Goal: Transaction & Acquisition: Book appointment/travel/reservation

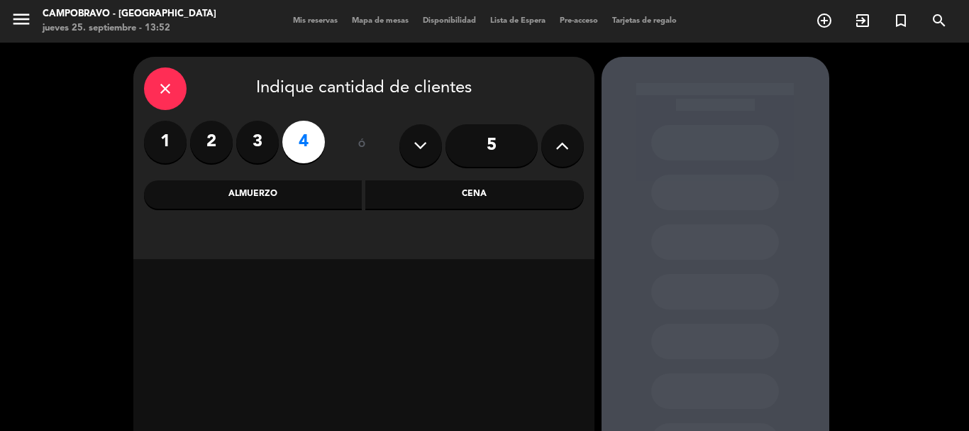
click at [448, 195] on div "Cena" at bounding box center [474, 194] width 218 height 28
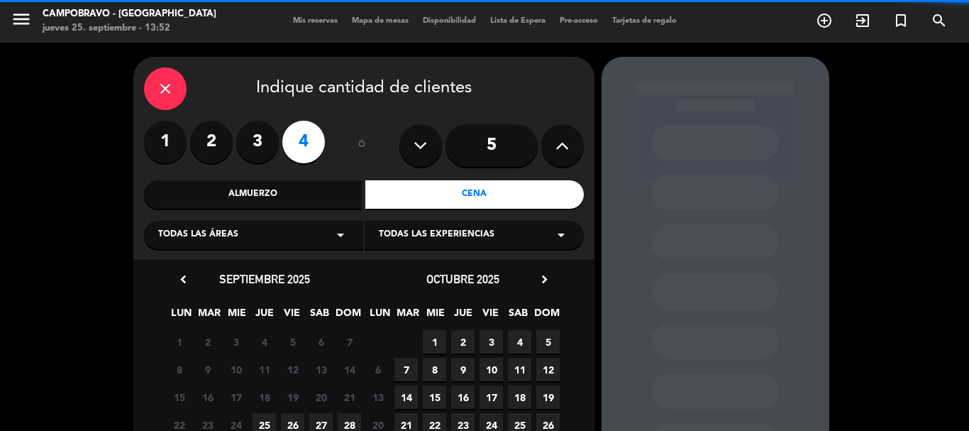
click at [228, 228] on div "Todas las áreas arrow_drop_down" at bounding box center [253, 235] width 219 height 28
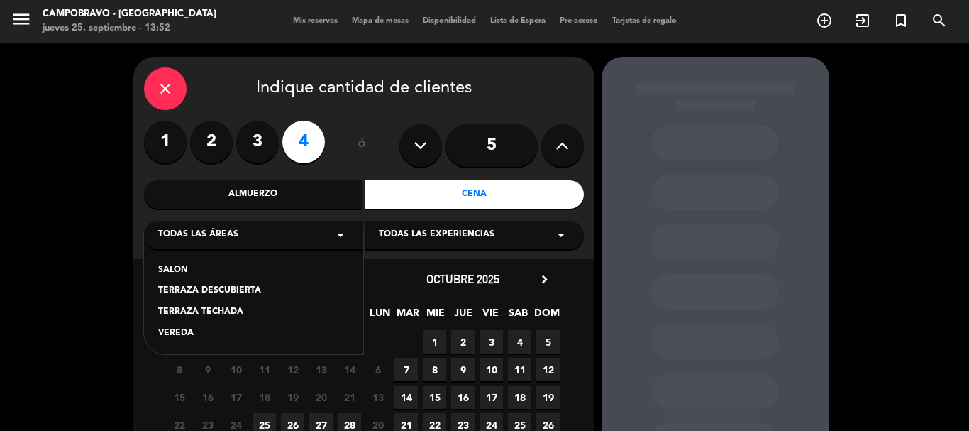
click at [221, 272] on div "SALON" at bounding box center [253, 270] width 191 height 14
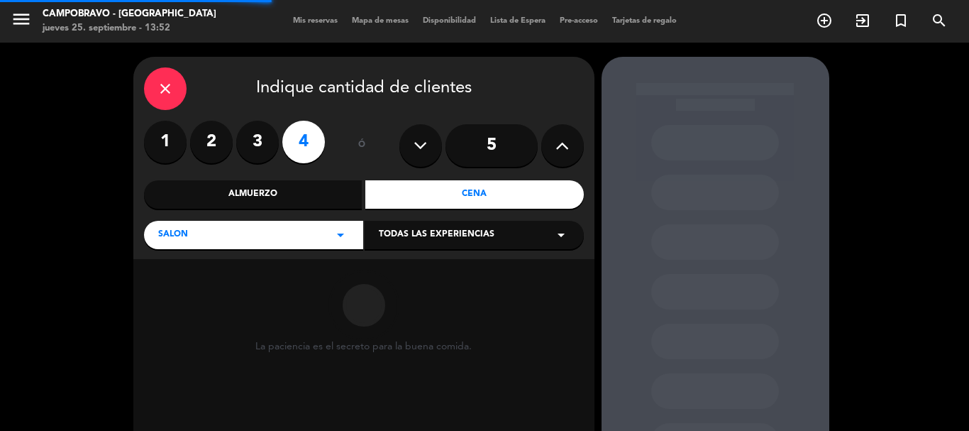
scroll to position [120, 0]
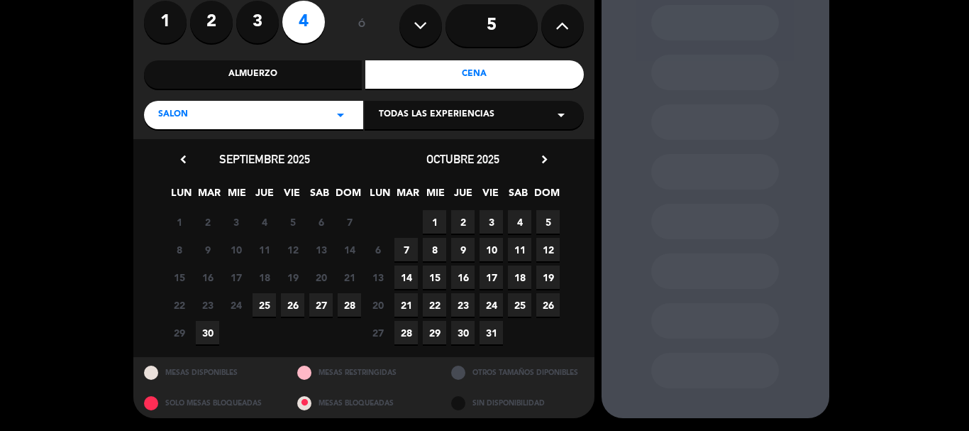
click at [295, 303] on span "26" at bounding box center [292, 304] width 23 height 23
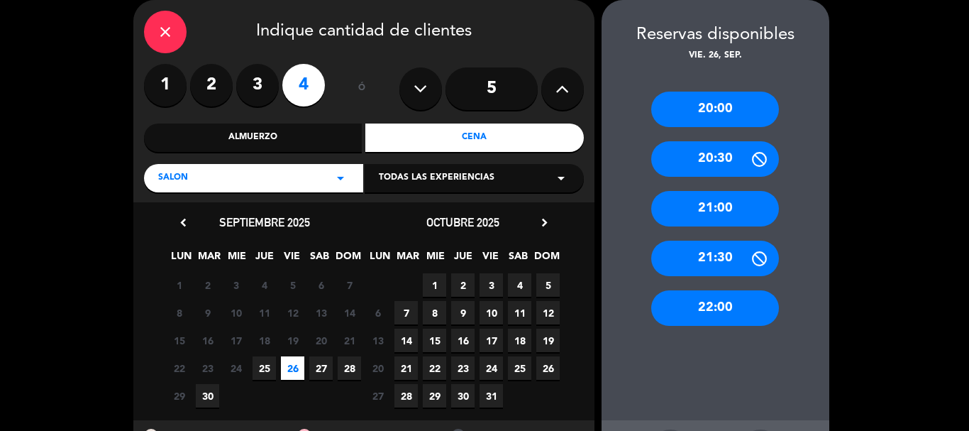
click at [736, 302] on div "22:00" at bounding box center [715, 307] width 128 height 35
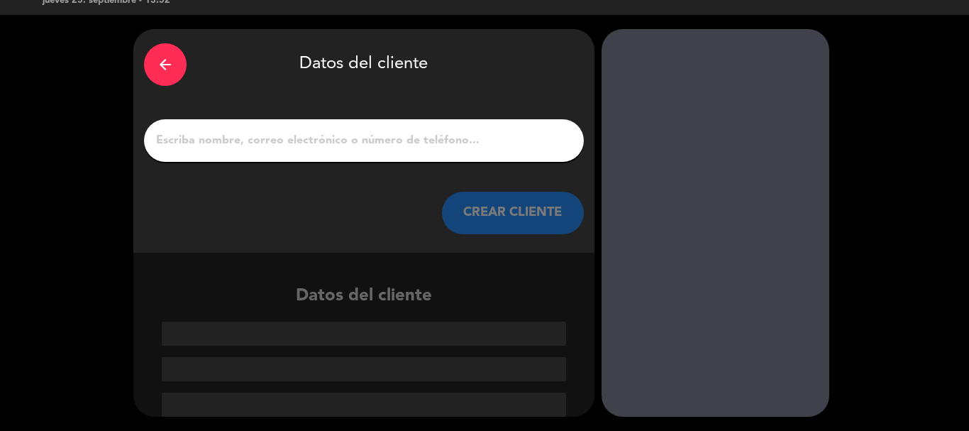
scroll to position [28, 0]
click at [384, 138] on input "1" at bounding box center [364, 141] width 418 height 20
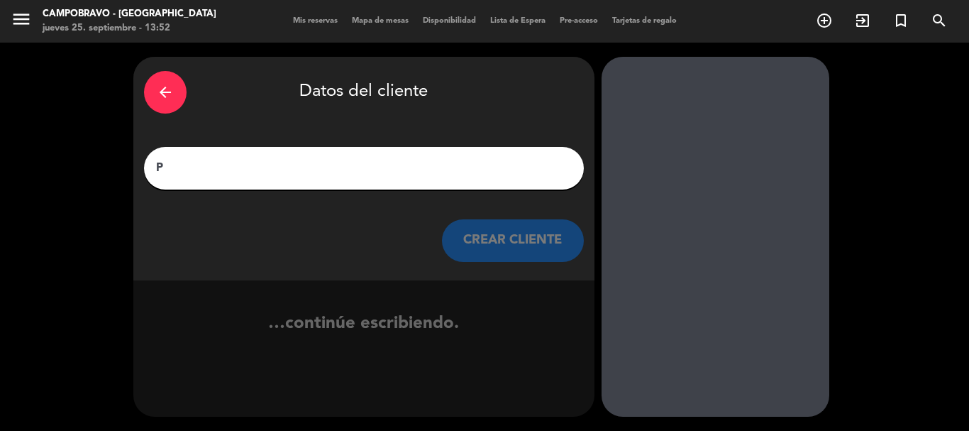
scroll to position [0, 0]
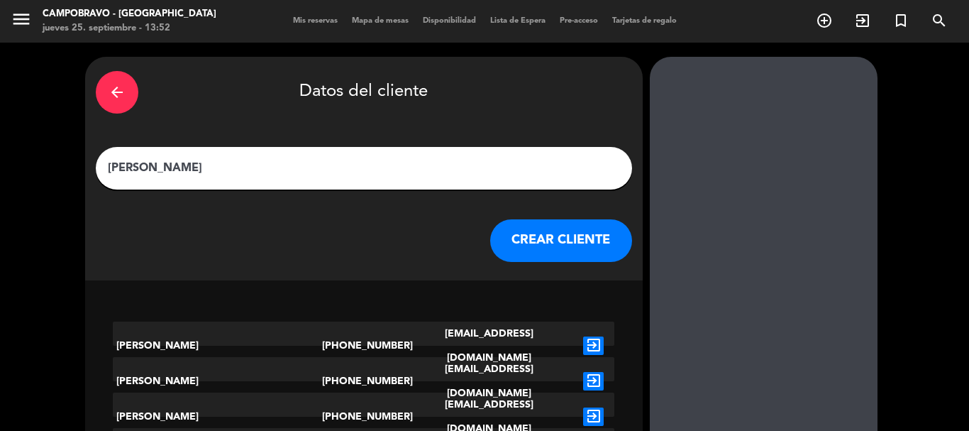
type input "[PERSON_NAME]"
click at [536, 253] on button "CREAR CLIENTE" at bounding box center [561, 240] width 142 height 43
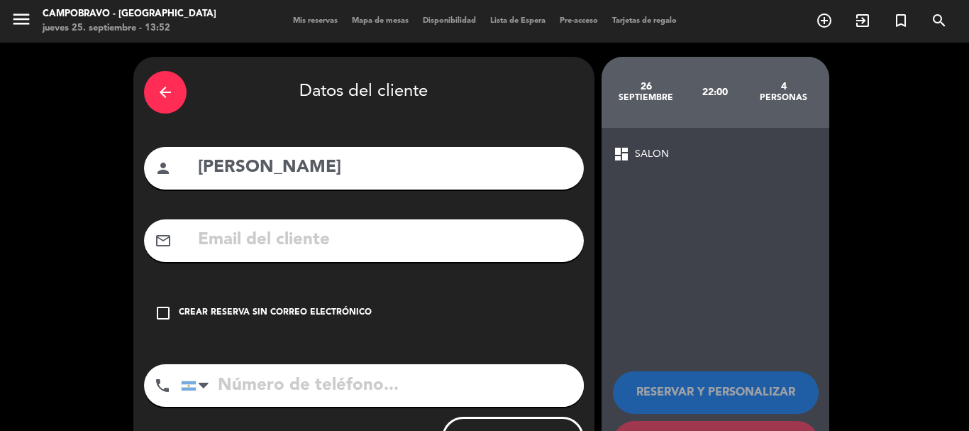
scroll to position [64, 0]
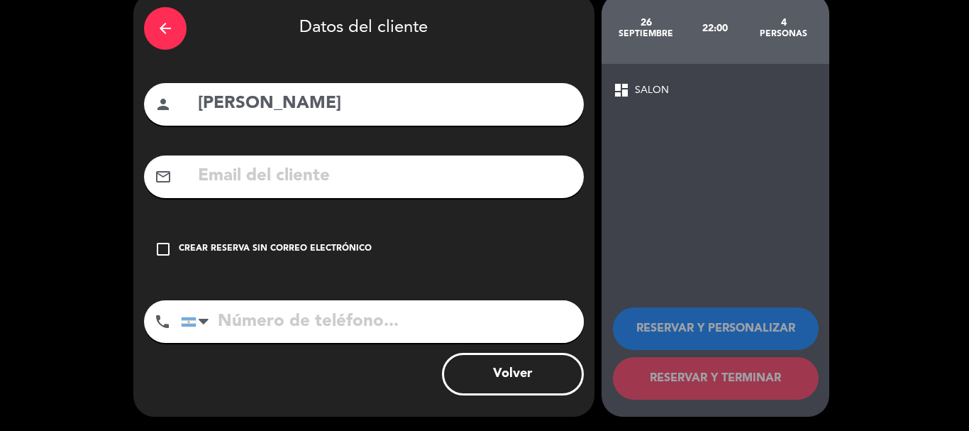
click at [158, 250] on icon "check_box_outline_blank" at bounding box center [163, 248] width 17 height 17
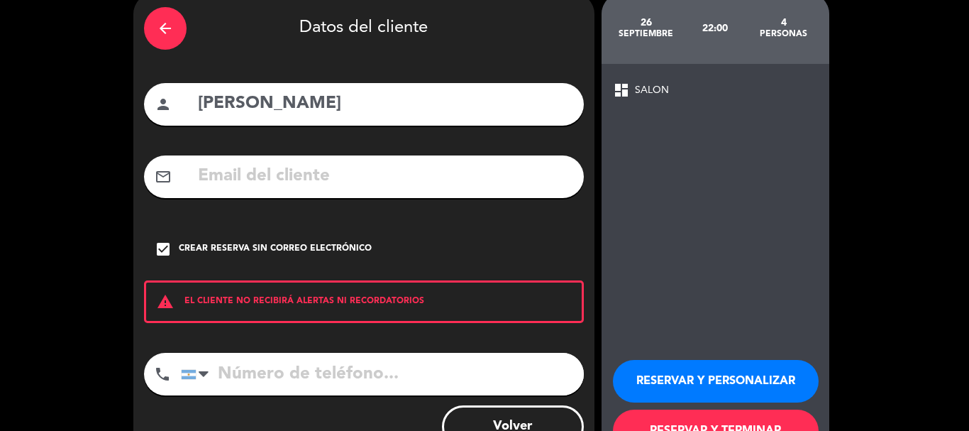
click at [364, 372] on input "tel" at bounding box center [382, 374] width 403 height 43
paste input "[PHONE_NUMBER]"
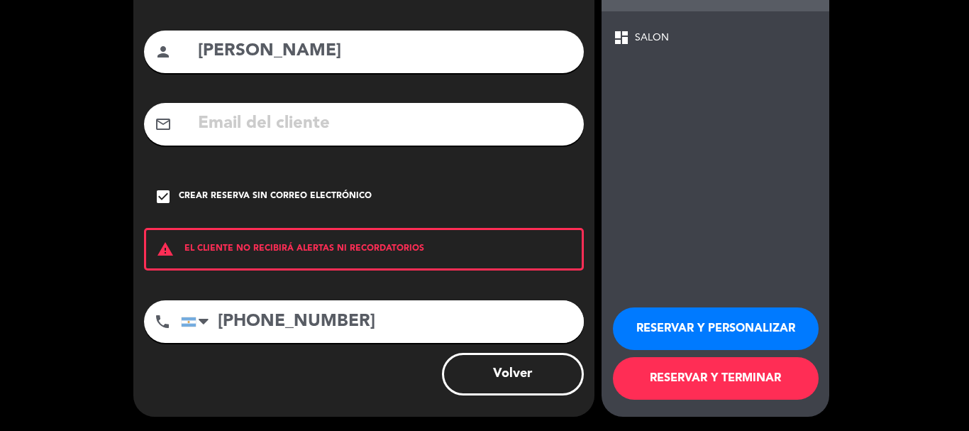
type input "[PHONE_NUMBER]"
click at [725, 379] on button "RESERVAR Y TERMINAR" at bounding box center [716, 378] width 206 height 43
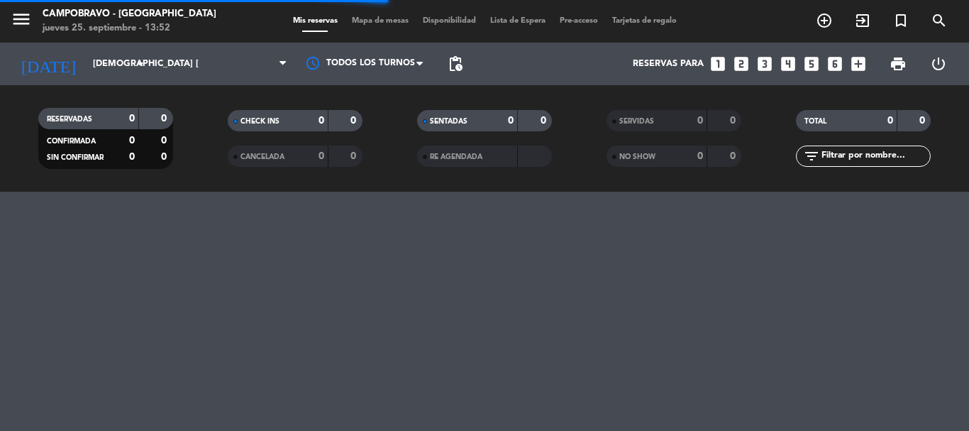
scroll to position [0, 0]
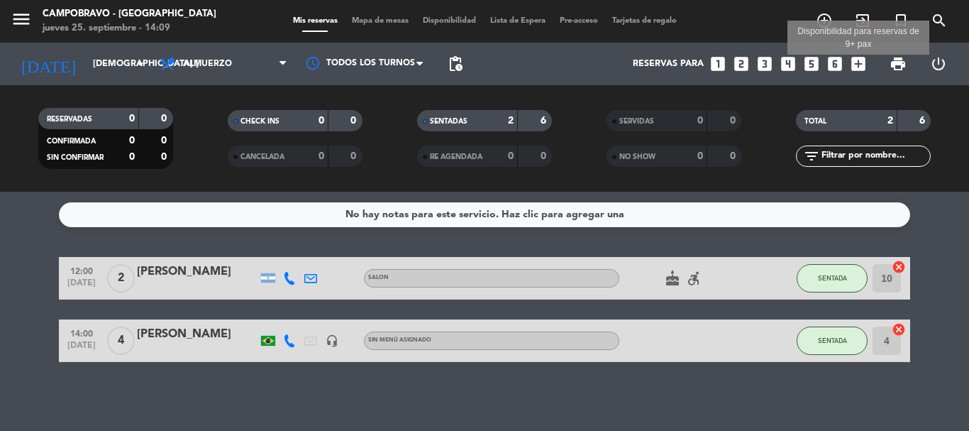
click at [860, 70] on icon "add_box" at bounding box center [858, 64] width 18 height 18
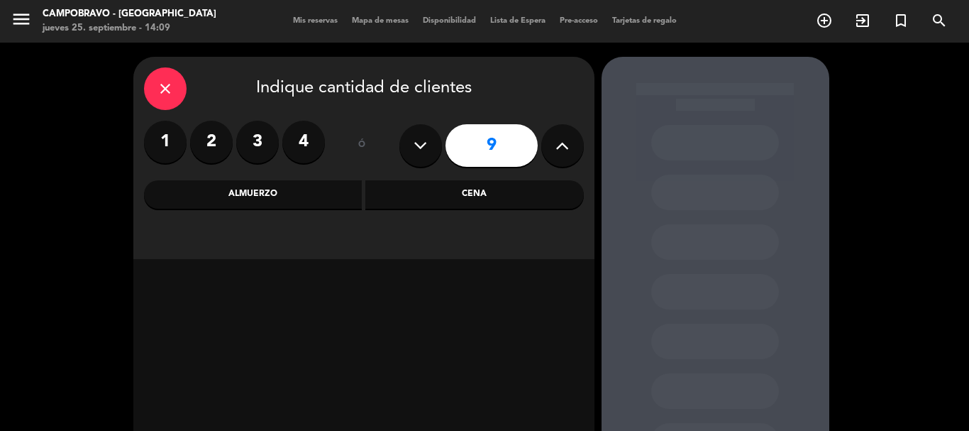
click at [218, 145] on label "2" at bounding box center [211, 142] width 43 height 43
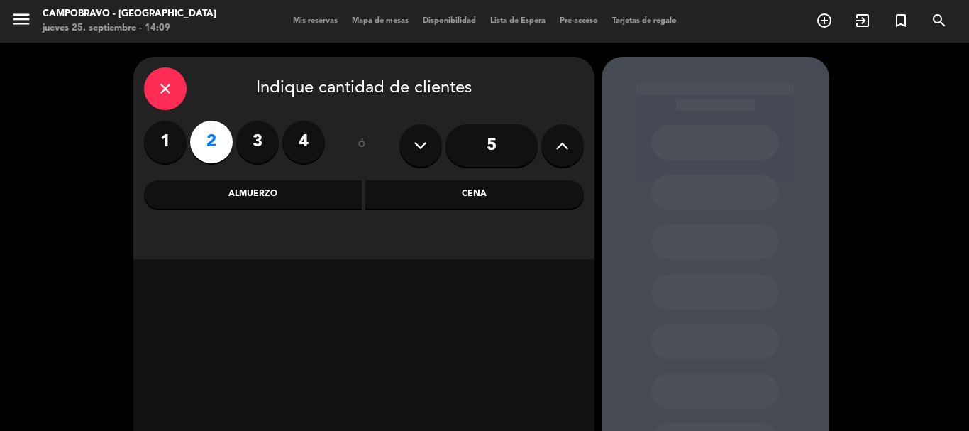
click at [432, 197] on div "Cena" at bounding box center [474, 194] width 218 height 28
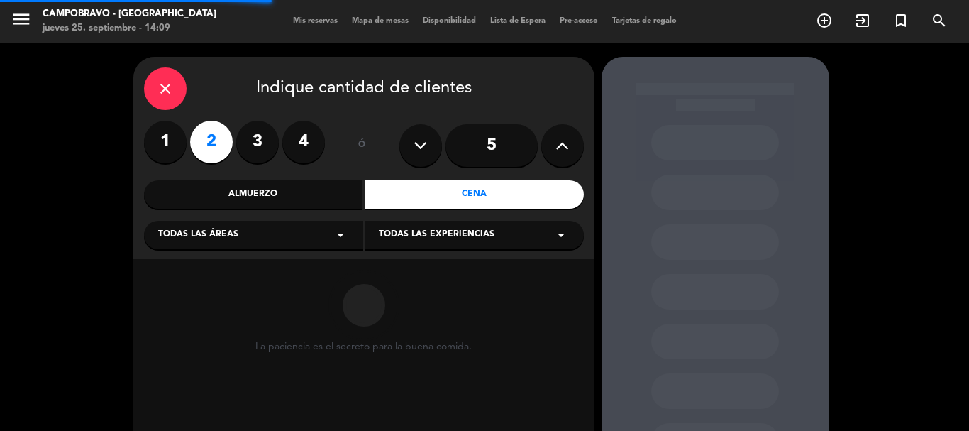
click at [275, 232] on div "Todas las áreas arrow_drop_down" at bounding box center [253, 235] width 219 height 28
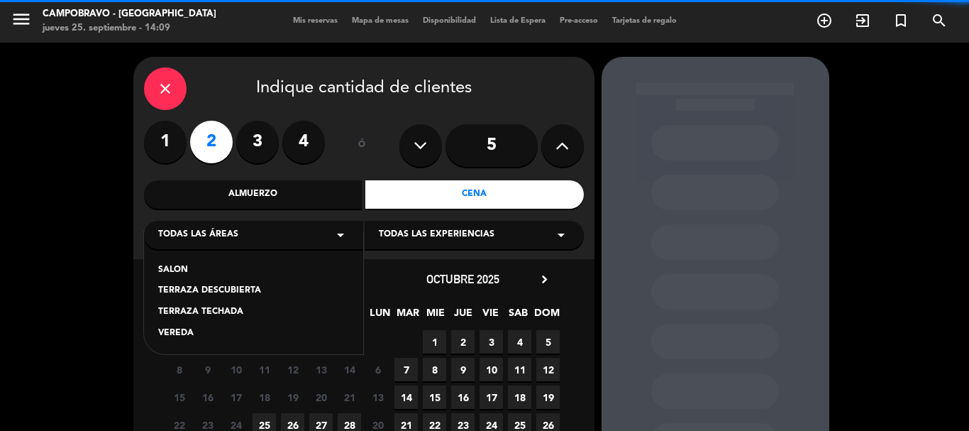
click at [204, 271] on div "SALON" at bounding box center [253, 270] width 191 height 14
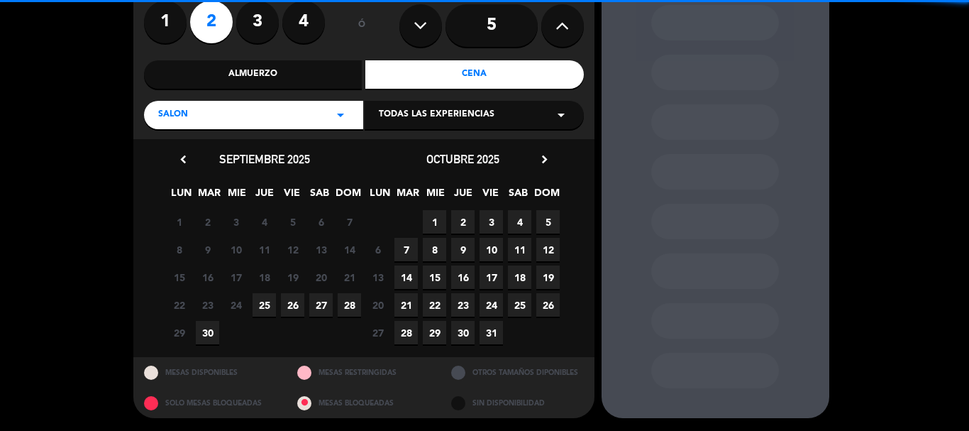
scroll to position [121, 0]
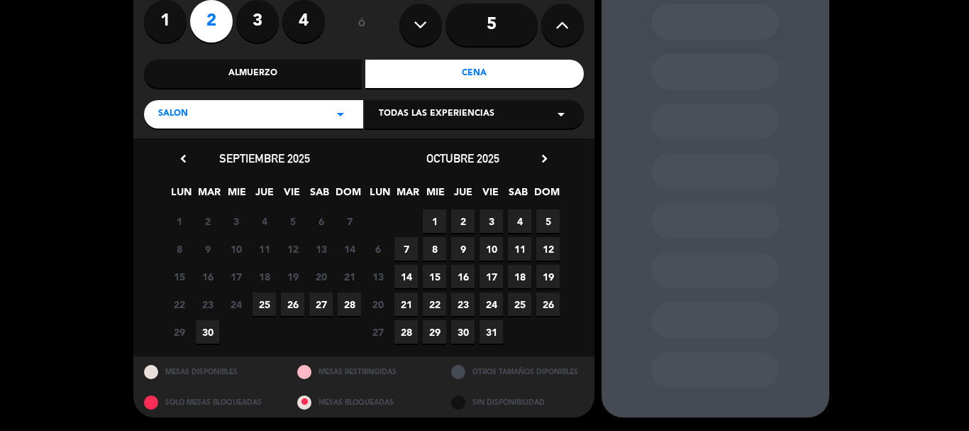
click at [341, 111] on icon "arrow_drop_down" at bounding box center [340, 114] width 17 height 17
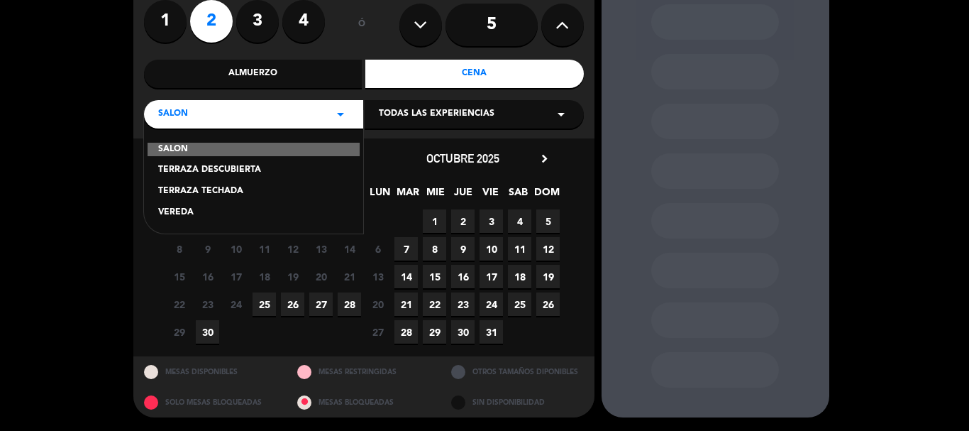
click at [237, 194] on div "TERRAZA TECHADA" at bounding box center [253, 191] width 191 height 14
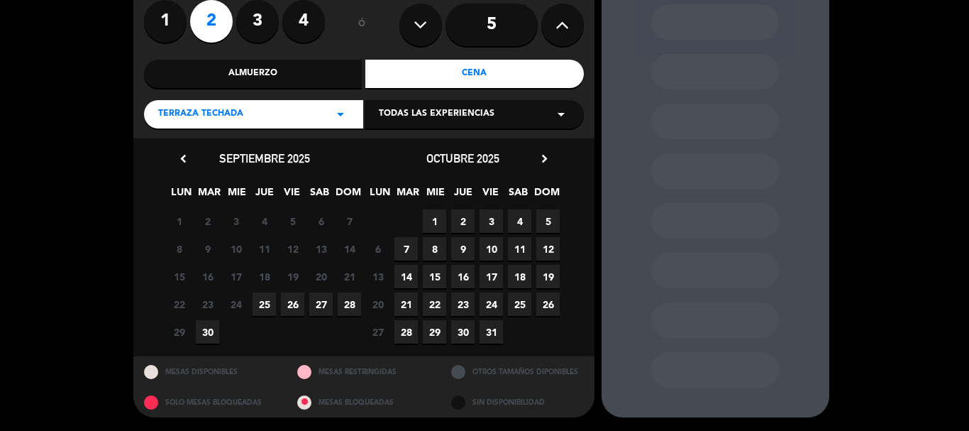
click at [267, 306] on span "25" at bounding box center [264, 303] width 23 height 23
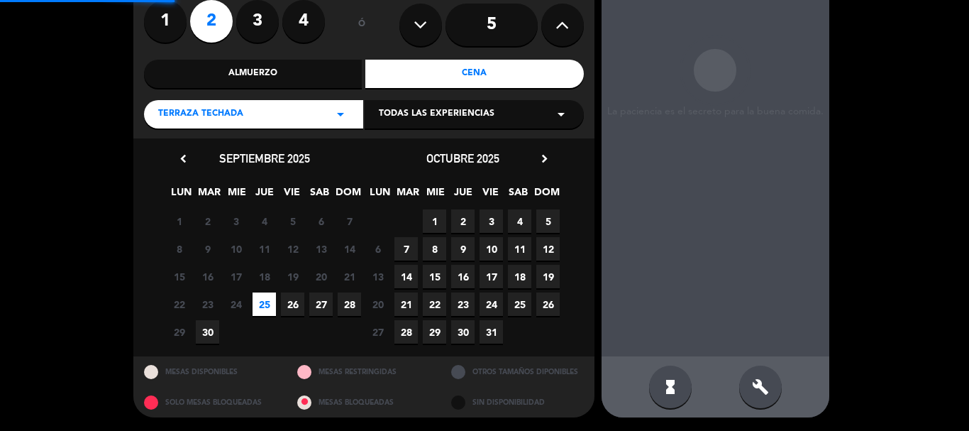
scroll to position [57, 0]
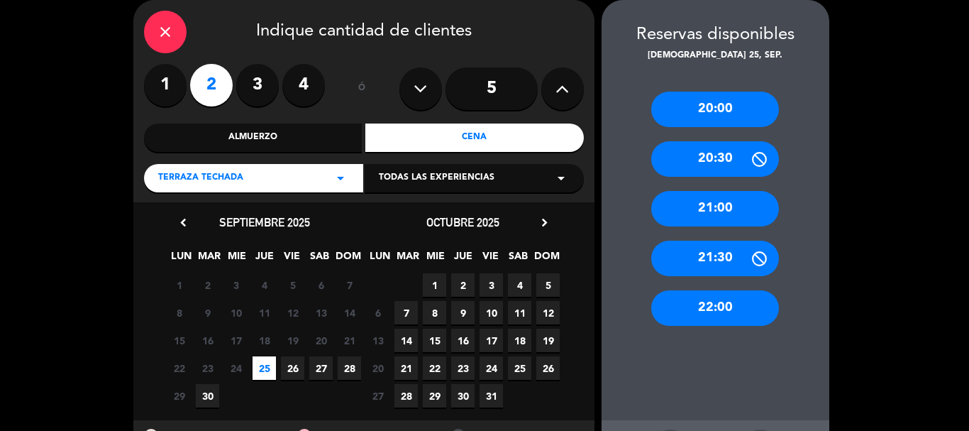
click at [689, 307] on div "22:00" at bounding box center [715, 307] width 128 height 35
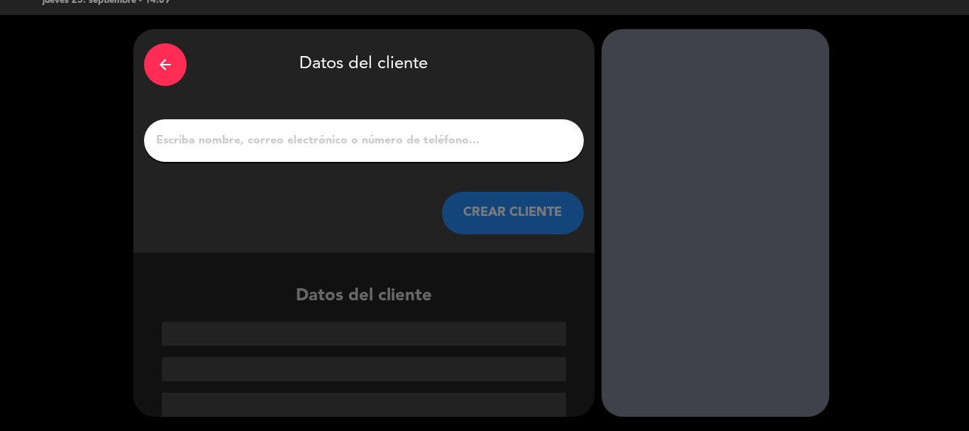
scroll to position [28, 0]
click at [364, 143] on input "1" at bounding box center [364, 141] width 418 height 20
click at [175, 71] on div "arrow_back" at bounding box center [165, 64] width 43 height 43
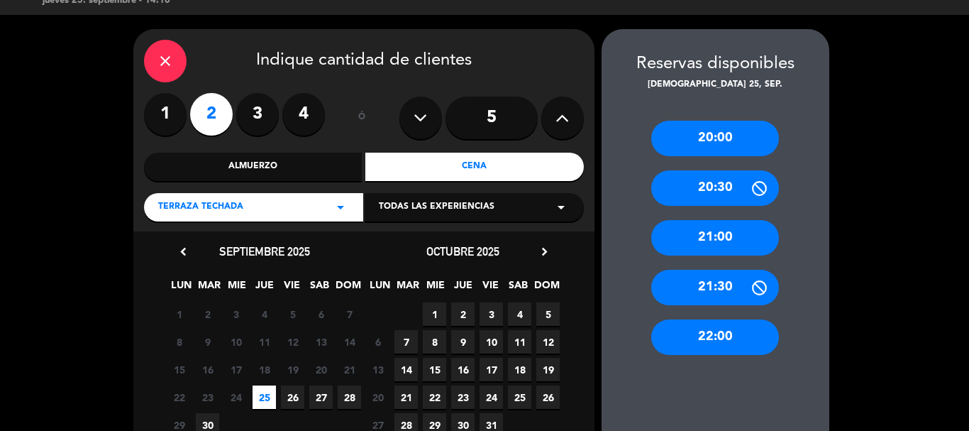
click at [282, 219] on div "TERRAZA TECHADA arrow_drop_down" at bounding box center [253, 207] width 219 height 28
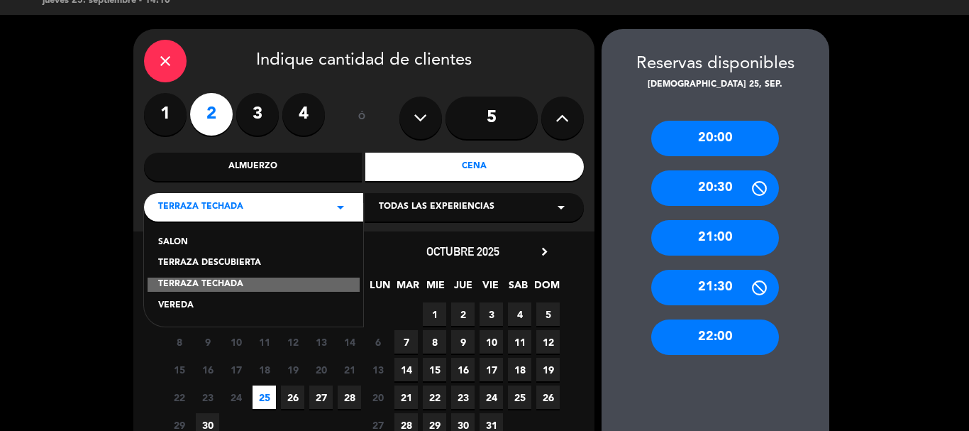
click at [187, 242] on div "SALON" at bounding box center [253, 242] width 191 height 14
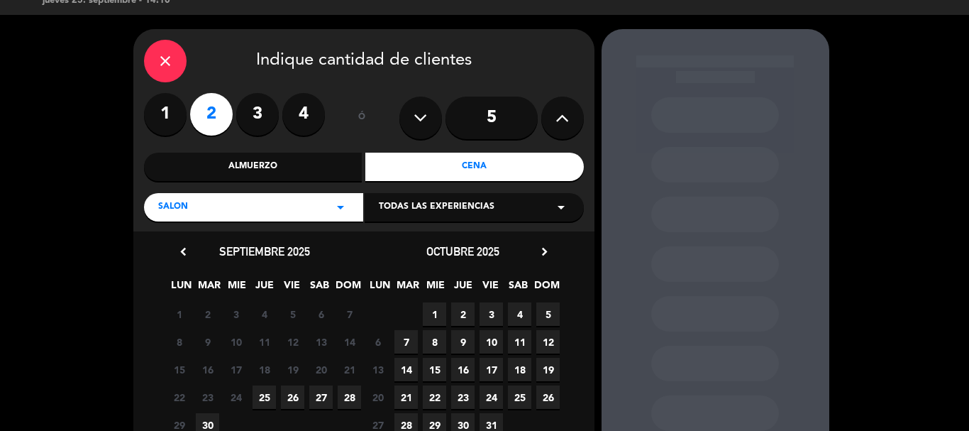
drag, startPoint x: 270, startPoint y: 393, endPoint x: 302, endPoint y: 337, distance: 64.8
click at [270, 394] on span "25" at bounding box center [264, 396] width 23 height 23
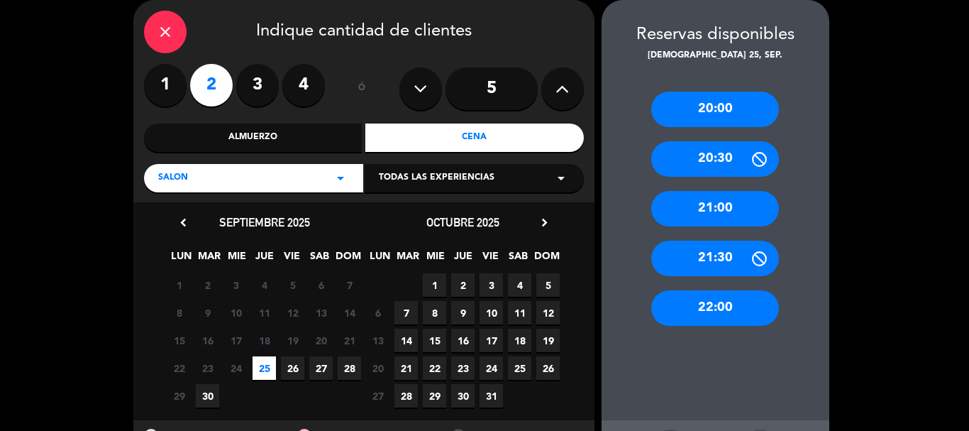
click at [720, 309] on div "22:00" at bounding box center [715, 307] width 128 height 35
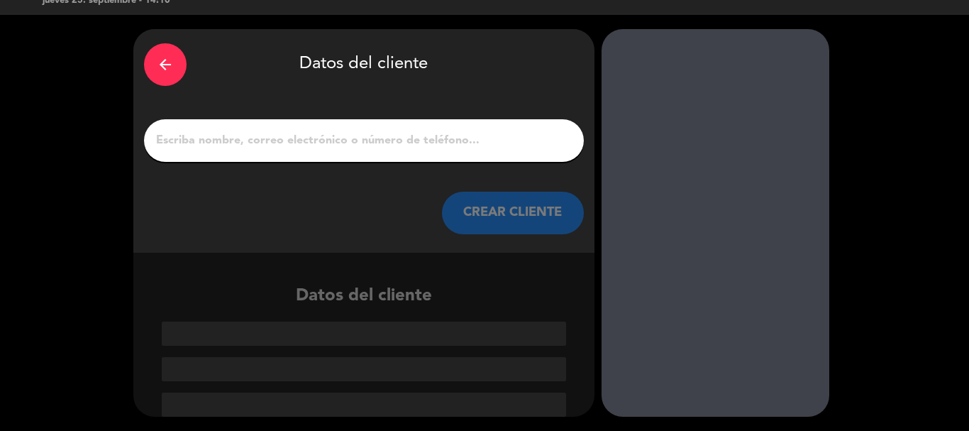
scroll to position [28, 0]
drag, startPoint x: 341, startPoint y: 146, endPoint x: 311, endPoint y: 131, distance: 33.6
click at [341, 145] on input "1" at bounding box center [364, 141] width 418 height 20
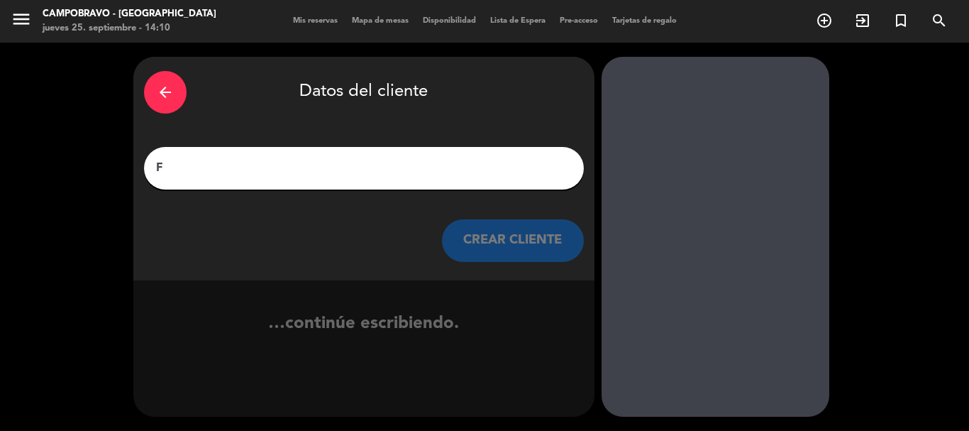
scroll to position [0, 0]
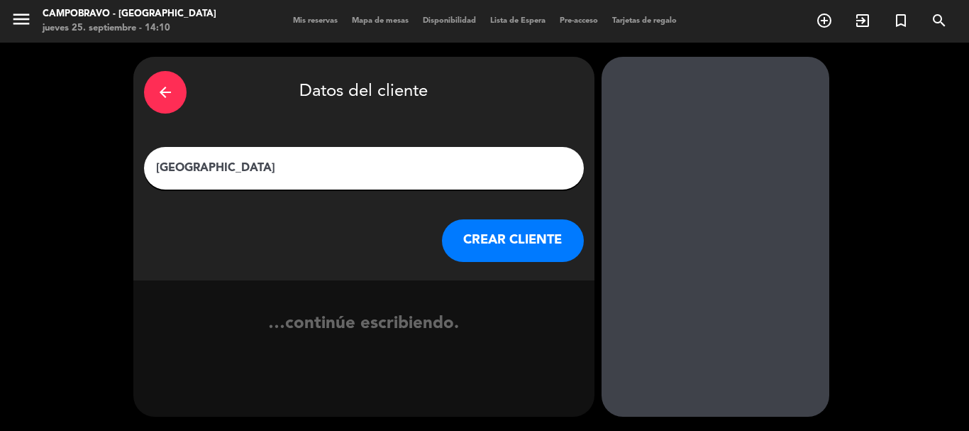
type input "[GEOGRAPHIC_DATA]"
click at [482, 257] on button "CREAR CLIENTE" at bounding box center [513, 240] width 142 height 43
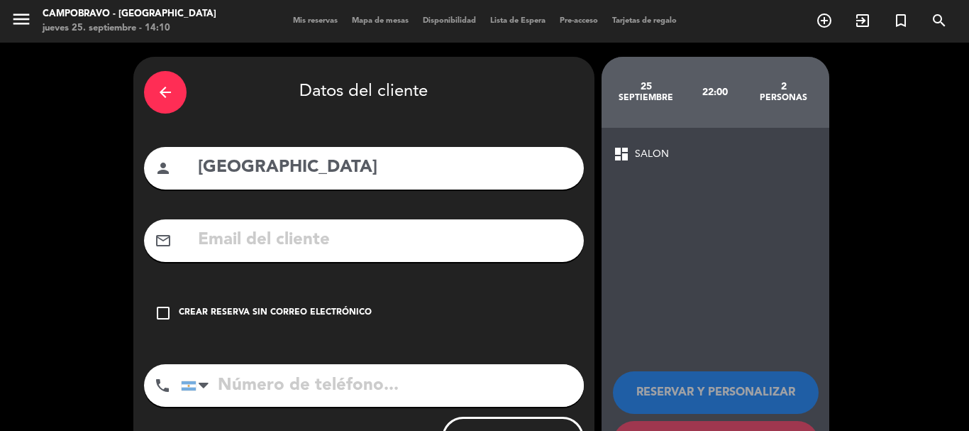
scroll to position [64, 0]
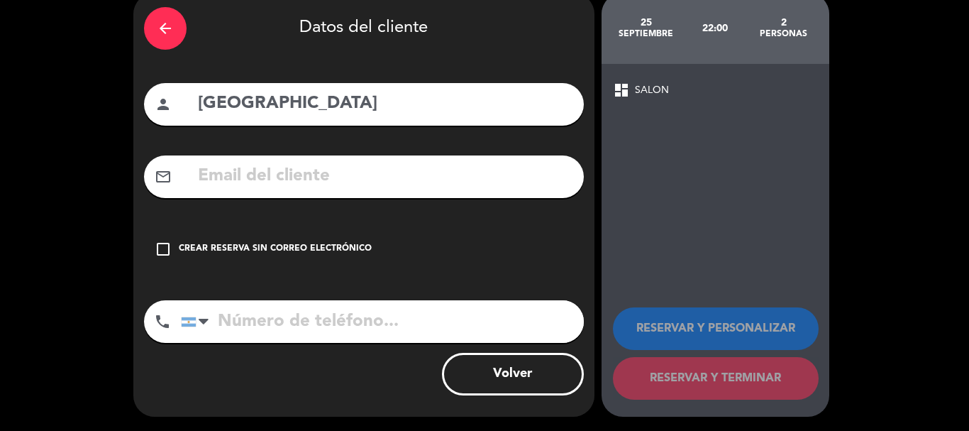
click at [278, 304] on input "tel" at bounding box center [382, 321] width 403 height 43
click at [159, 249] on icon "check_box_outline_blank" at bounding box center [163, 248] width 17 height 17
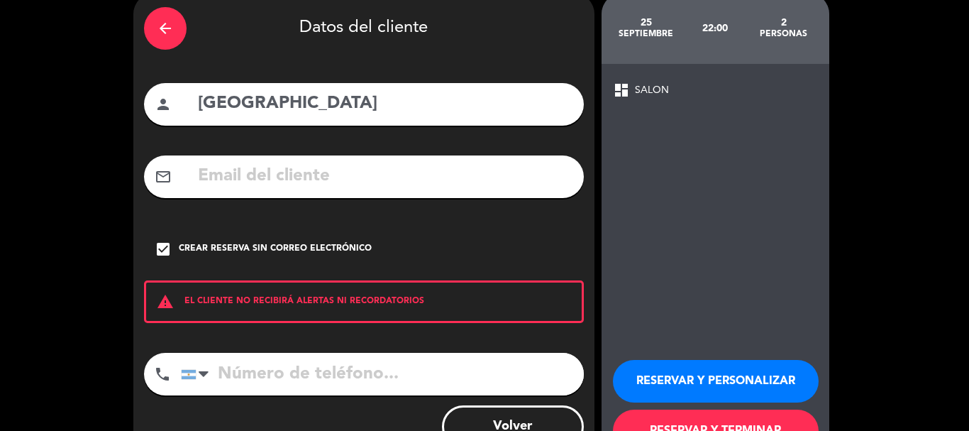
click at [277, 375] on input "tel" at bounding box center [382, 374] width 403 height 43
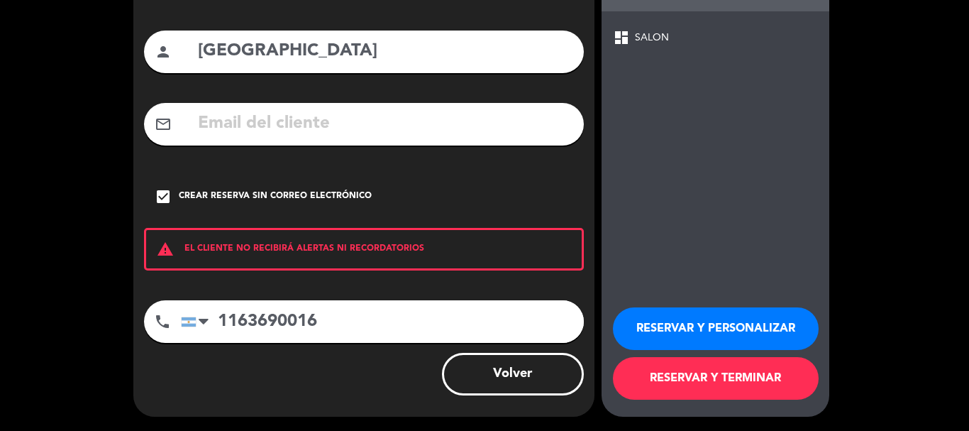
type input "1163690016"
click at [740, 386] on button "RESERVAR Y TERMINAR" at bounding box center [716, 378] width 206 height 43
